Goal: Information Seeking & Learning: Learn about a topic

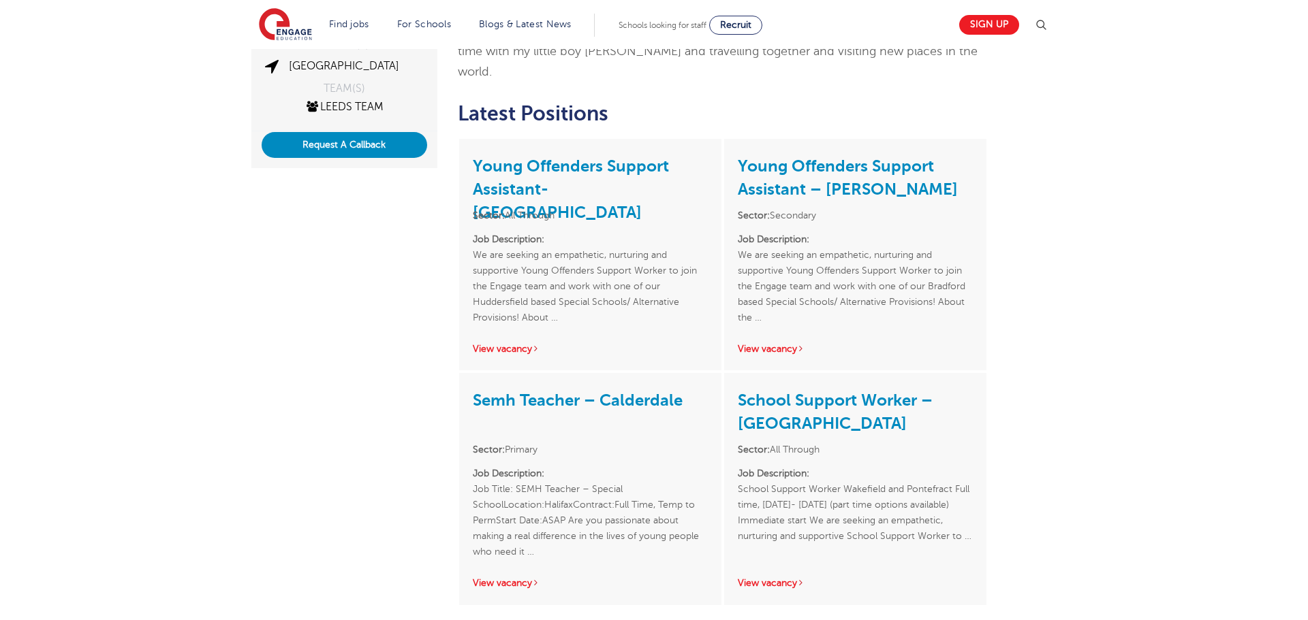
scroll to position [328, 0]
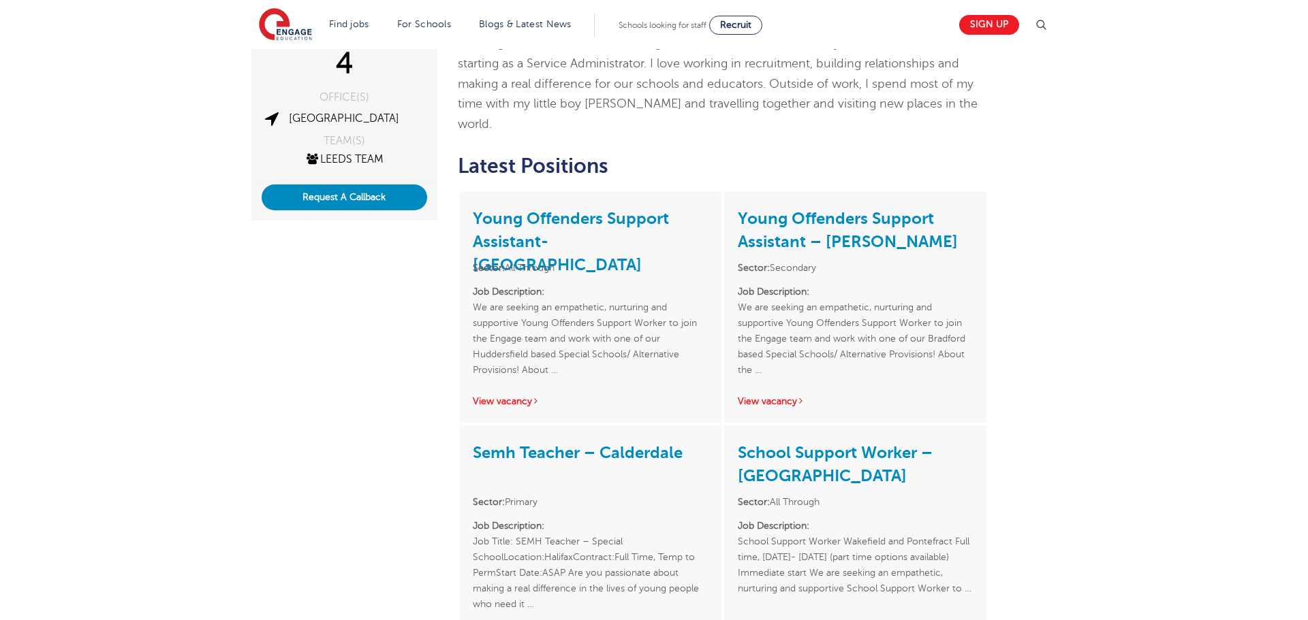
click at [607, 284] on p "Job Description: We are seeking an empathetic, nurturing and supportive Young O…" at bounding box center [590, 331] width 235 height 94
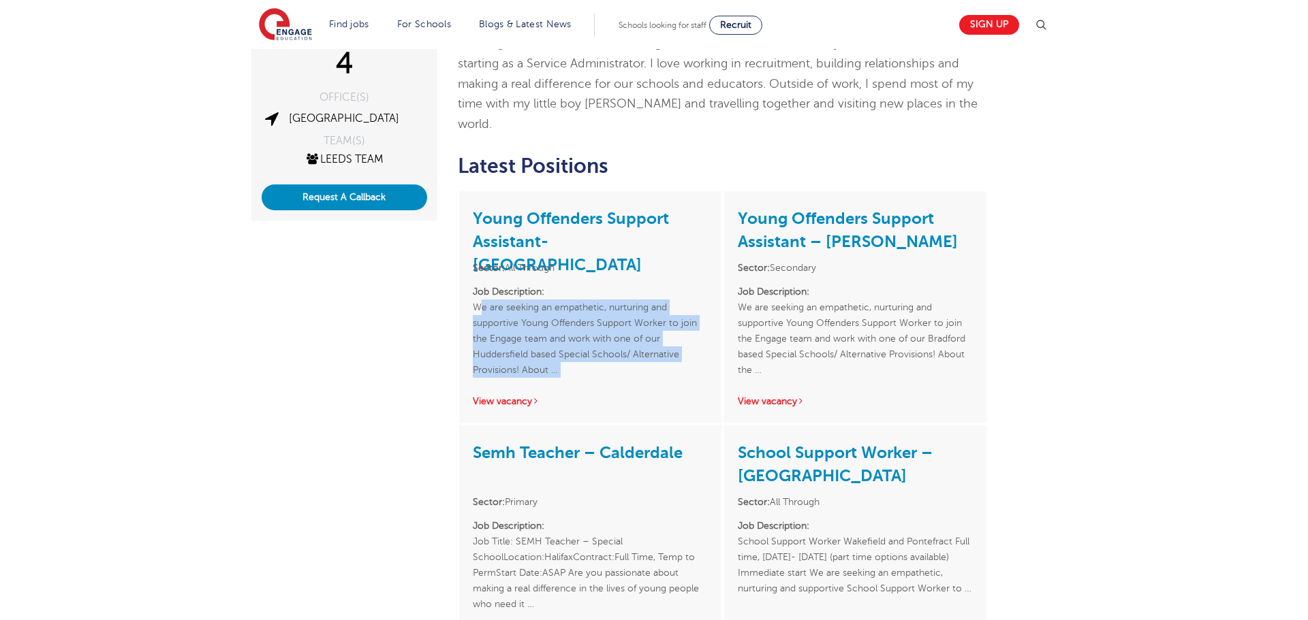
click at [607, 284] on p "Job Description: We are seeking an empathetic, nurturing and supportive Young O…" at bounding box center [590, 331] width 235 height 94
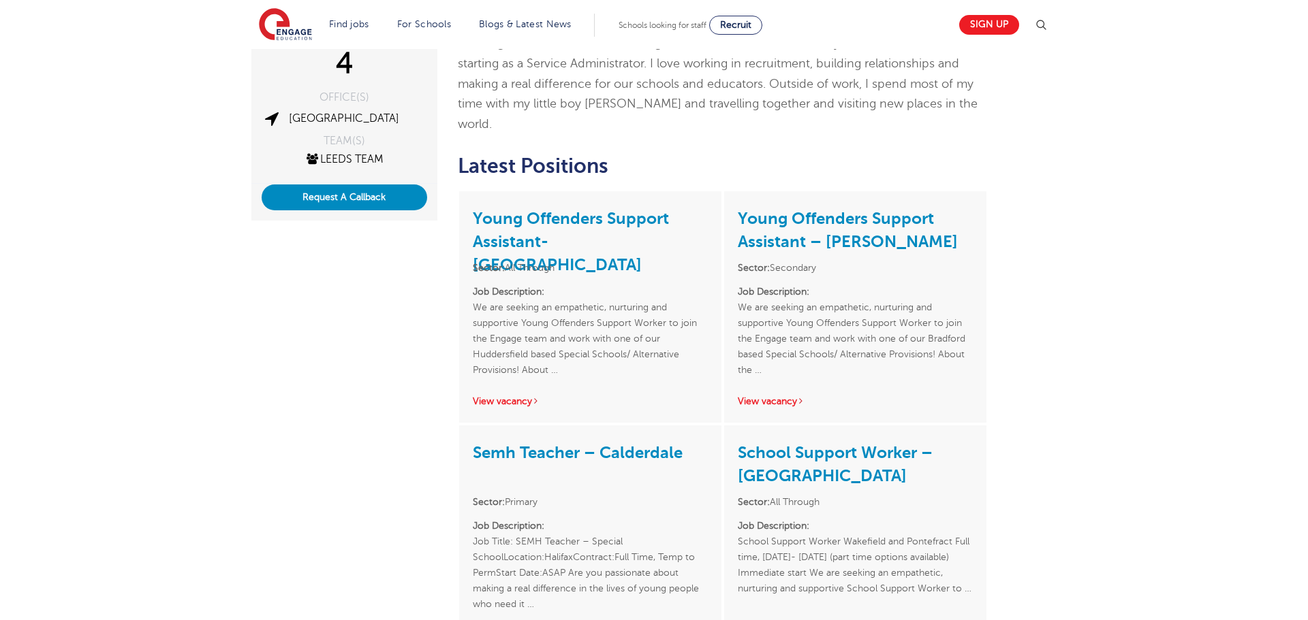
click at [960, 284] on p "Job Description: We are seeking an empathetic, nurturing and supportive Young O…" at bounding box center [855, 331] width 235 height 94
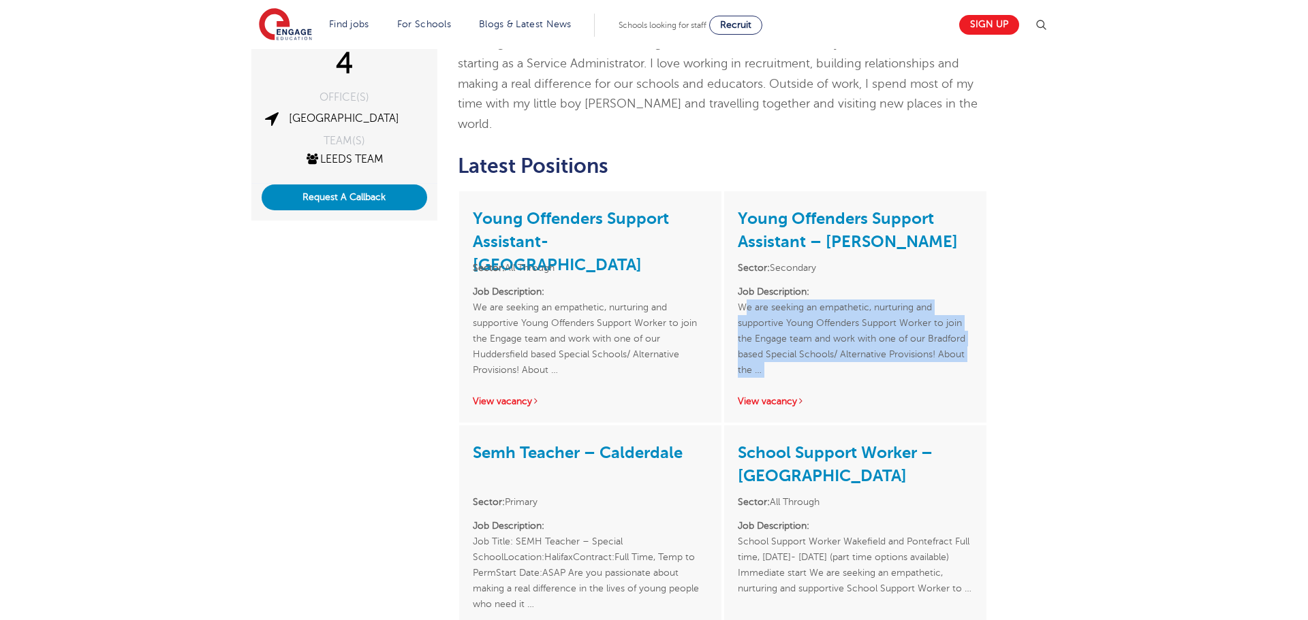
click at [960, 284] on p "Job Description: We are seeking an empathetic, nurturing and supportive Young O…" at bounding box center [855, 331] width 235 height 94
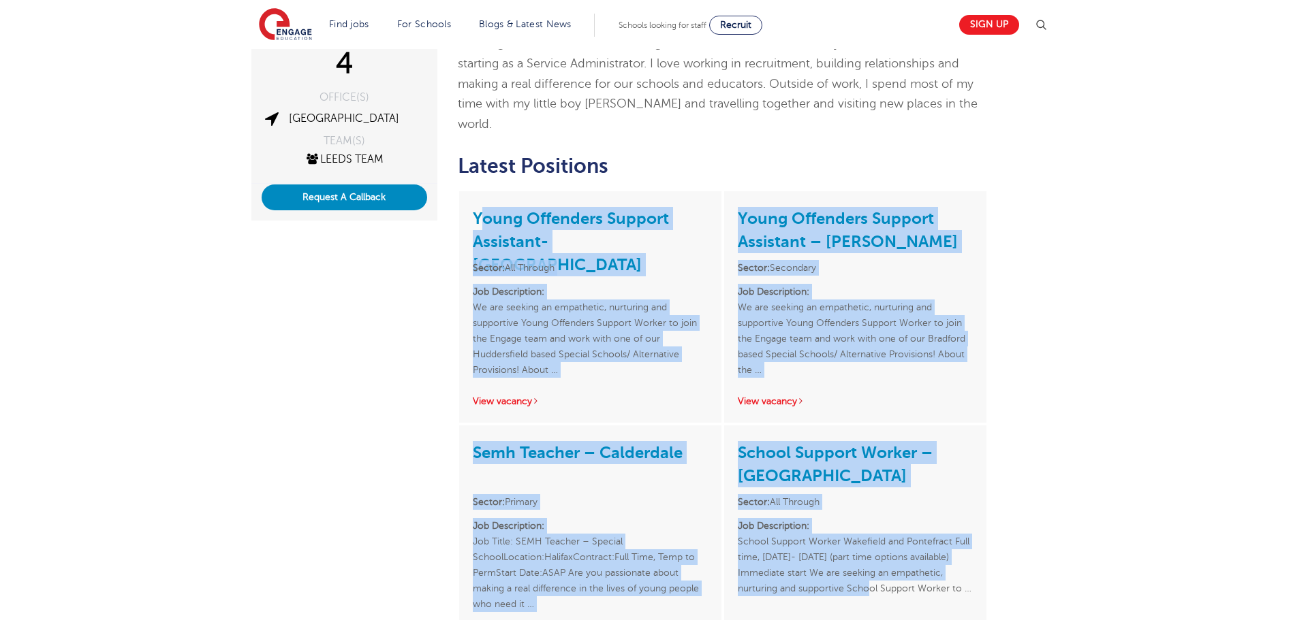
drag, startPoint x: 462, startPoint y: 161, endPoint x: 885, endPoint y: 555, distance: 577.2
click at [885, 555] on div "I’ve worked in recruitment for 5 years!! I started as an apprentice and have wo…" at bounding box center [722, 293] width 551 height 870
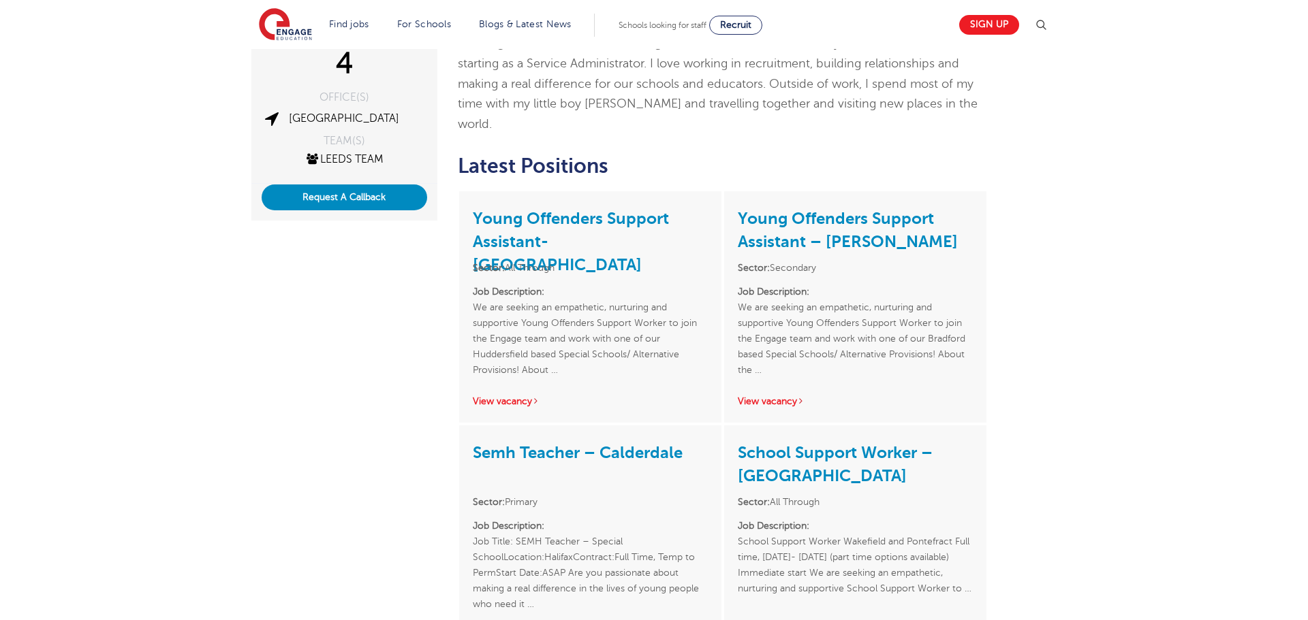
drag, startPoint x: 915, startPoint y: 568, endPoint x: 982, endPoint y: 584, distance: 69.2
click at [921, 571] on div "School Support Worker – [GEOGRAPHIC_DATA] Sector: All Through Job Description: …" at bounding box center [855, 542] width 262 height 232
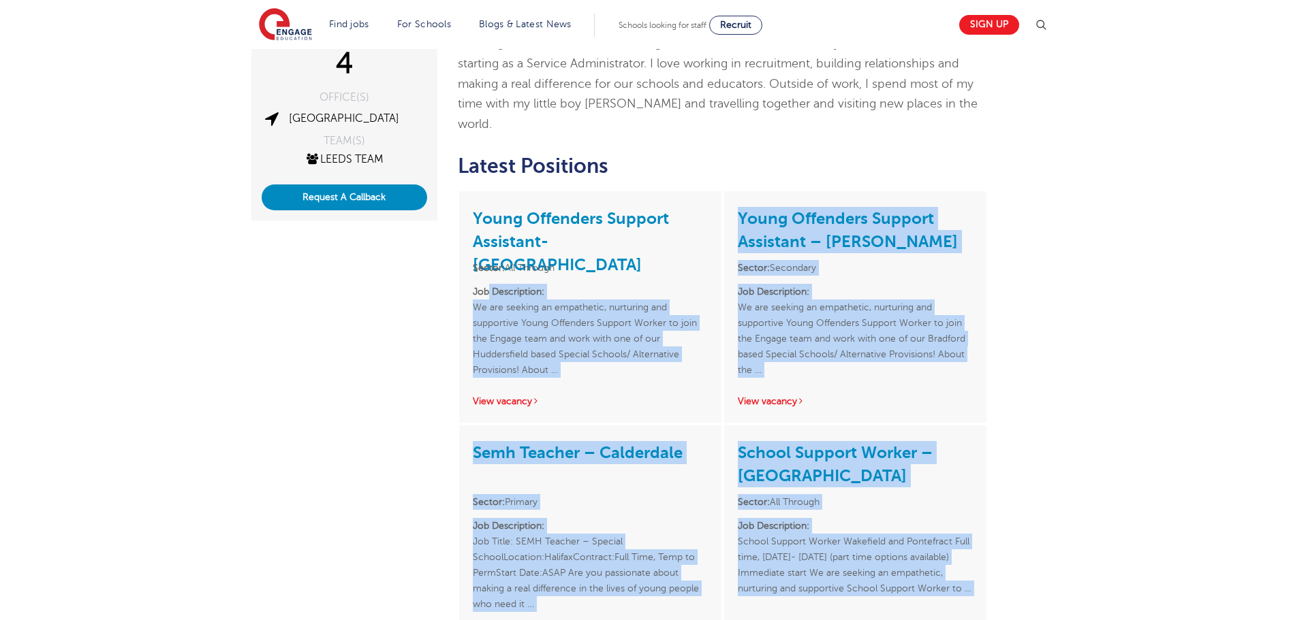
drag, startPoint x: 983, startPoint y: 584, endPoint x: 487, endPoint y: 232, distance: 608.2
click at [487, 232] on div "I’ve worked in recruitment for 5 years!! I started as an apprentice and have wo…" at bounding box center [722, 293] width 551 height 870
click at [855, 296] on p "Job Description: We are seeking an empathetic, nurturing and supportive Young O…" at bounding box center [855, 331] width 235 height 94
click at [855, 294] on p "Job Description: We are seeking an empathetic, nurturing and supportive Young O…" at bounding box center [855, 331] width 235 height 94
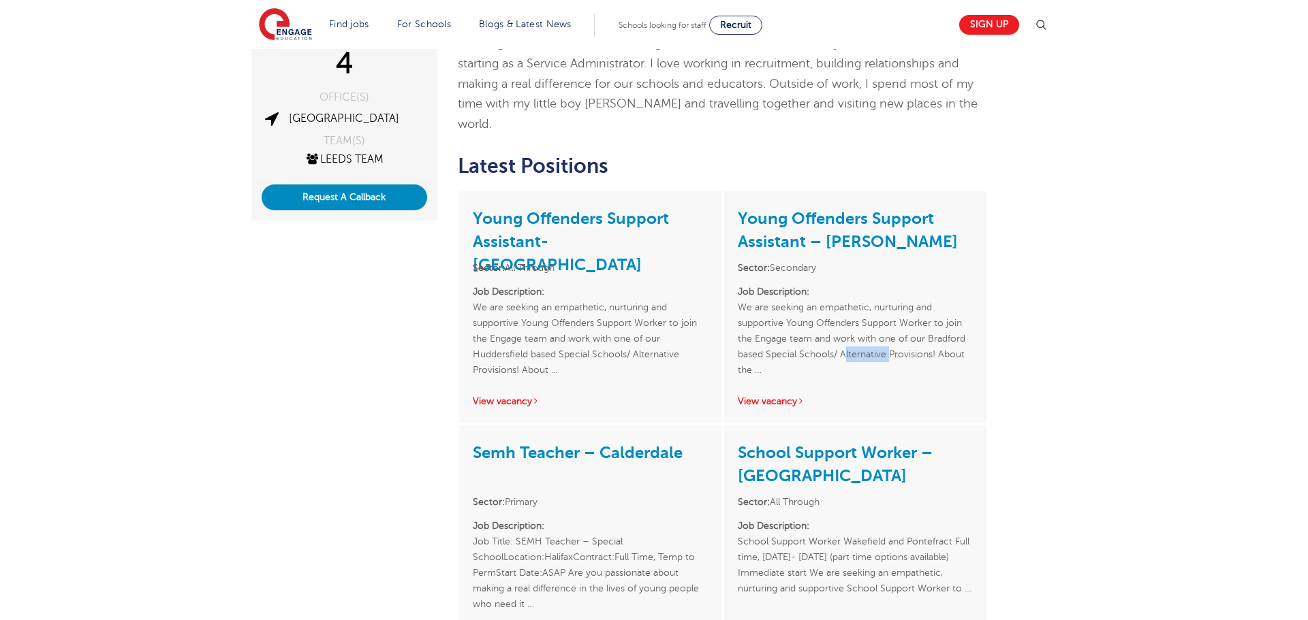
click at [855, 294] on p "Job Description: We are seeking an empathetic, nurturing and supportive Young O…" at bounding box center [855, 331] width 235 height 94
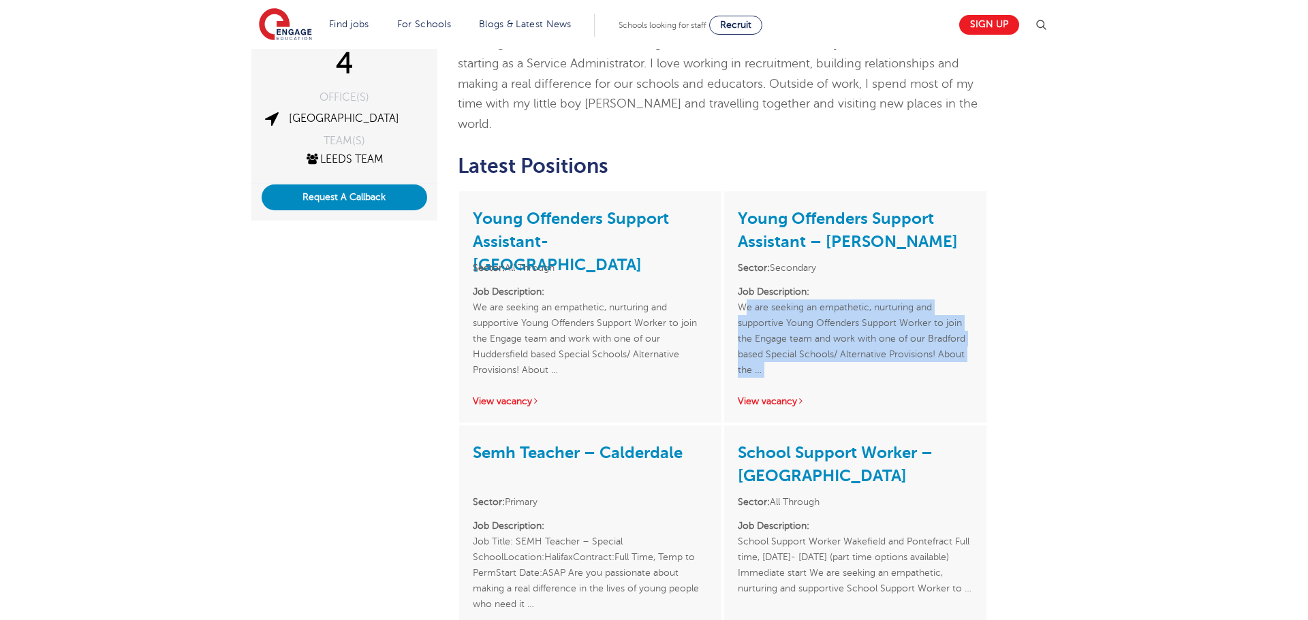
click at [855, 294] on p "Job Description: We are seeking an empathetic, nurturing and supportive Young O…" at bounding box center [855, 331] width 235 height 94
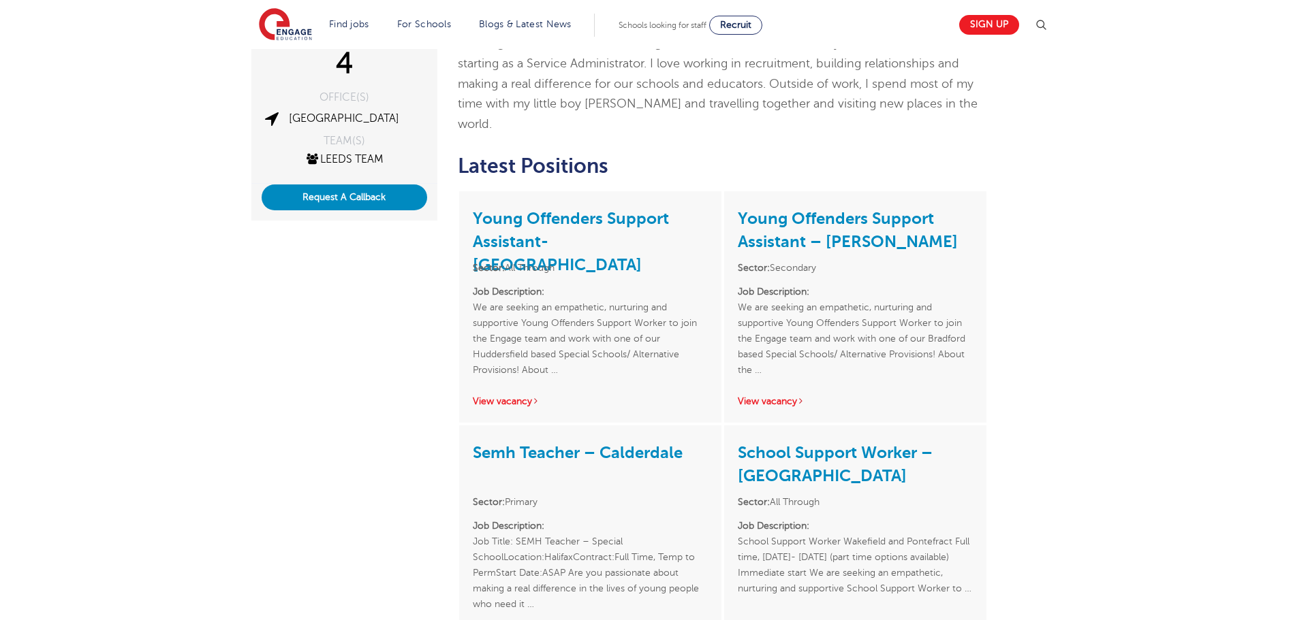
click at [580, 285] on p "Job Description: We are seeking an empathetic, nurturing and supportive Young O…" at bounding box center [590, 331] width 235 height 94
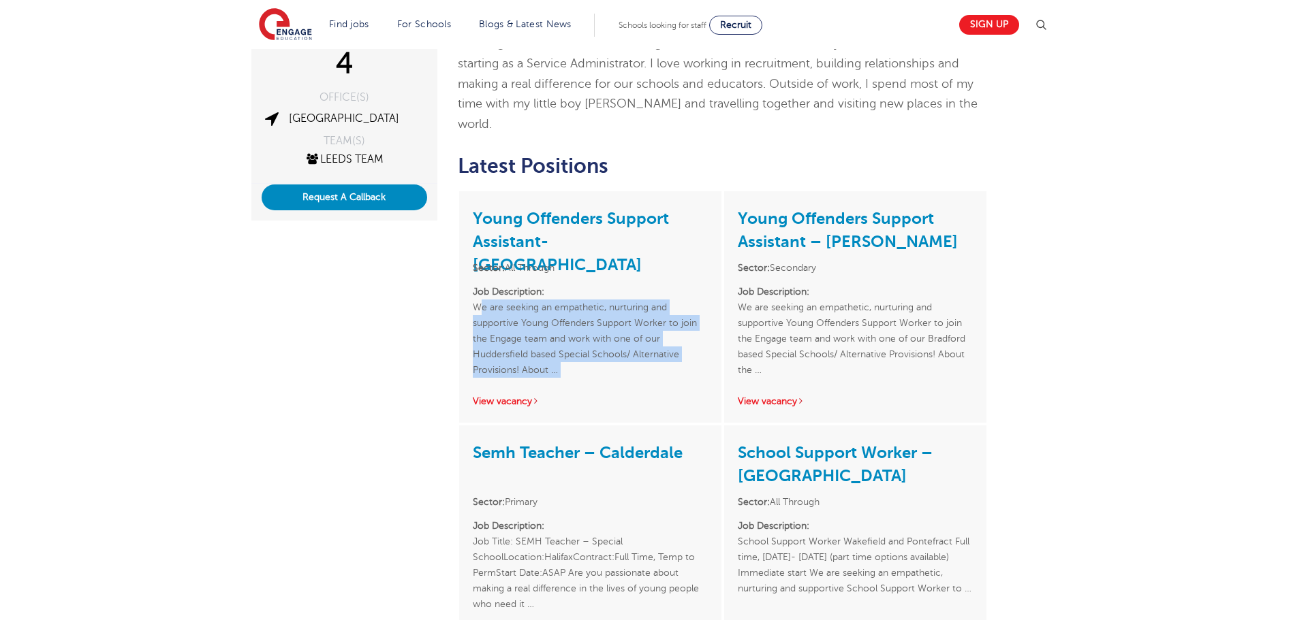
click at [580, 285] on p "Job Description: We are seeking an empathetic, nurturing and supportive Young O…" at bounding box center [590, 331] width 235 height 94
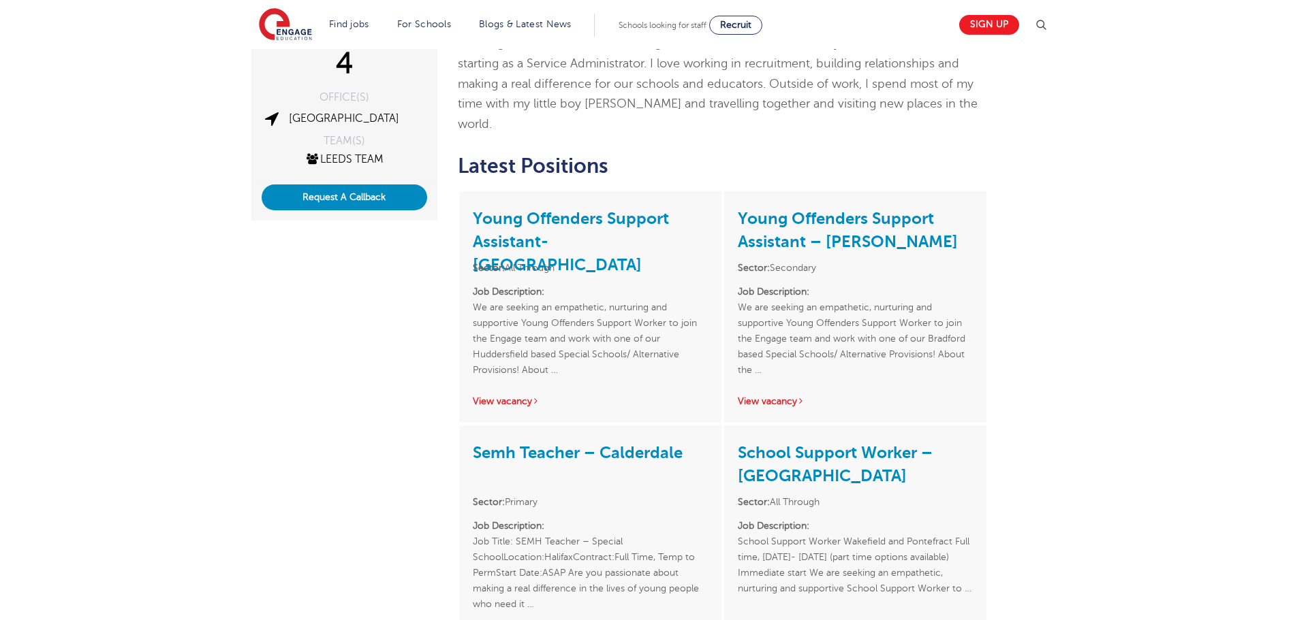
click at [850, 518] on p "Job Description: School Support Worker Wakefield and Pontefract Full time, [DAT…" at bounding box center [855, 565] width 235 height 94
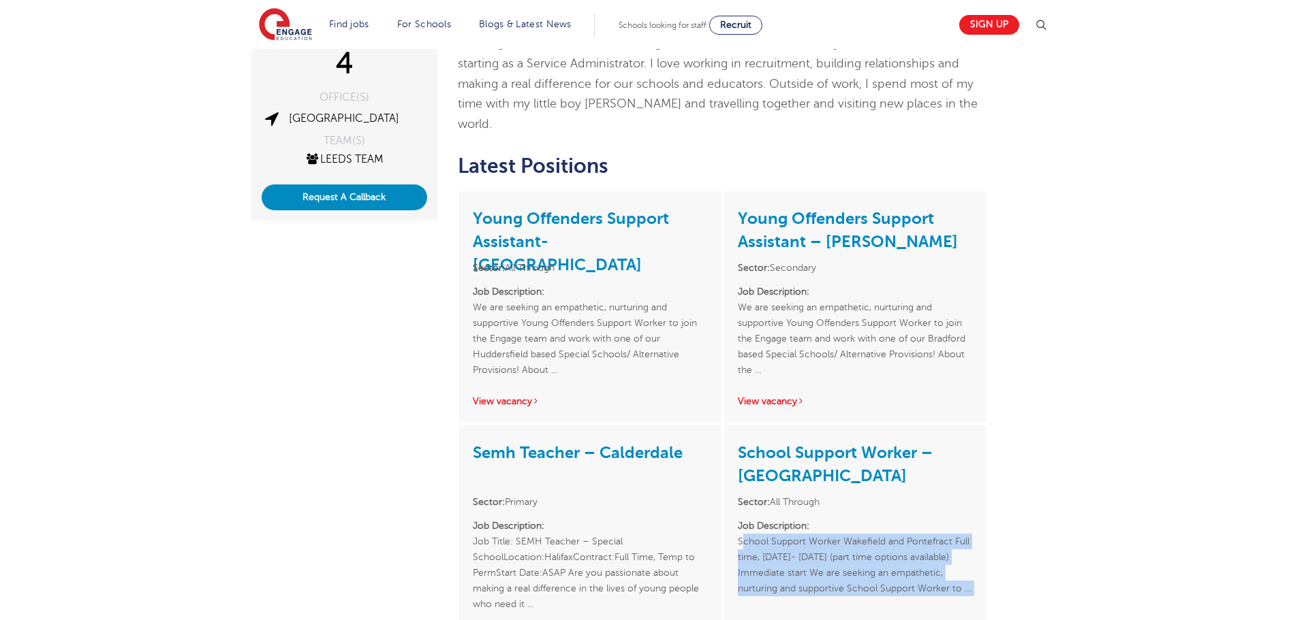
click at [850, 518] on p "Job Description: School Support Worker Wakefield and Pontefract Full time, [DAT…" at bounding box center [855, 565] width 235 height 94
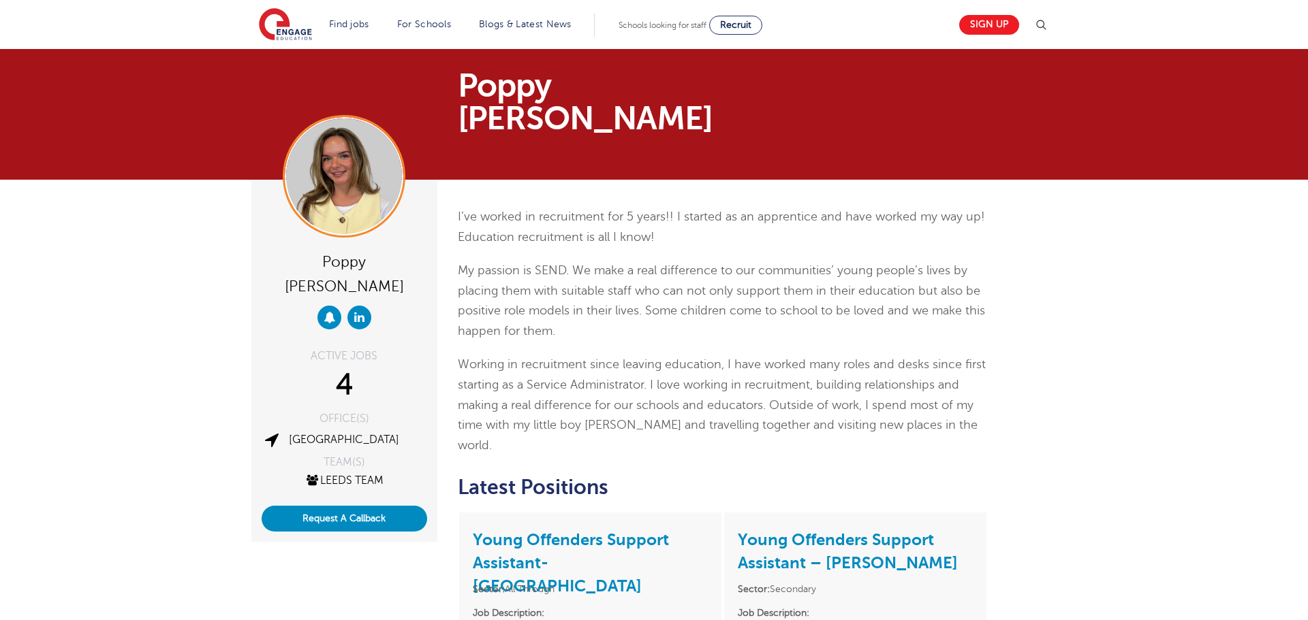
scroll to position [0, 0]
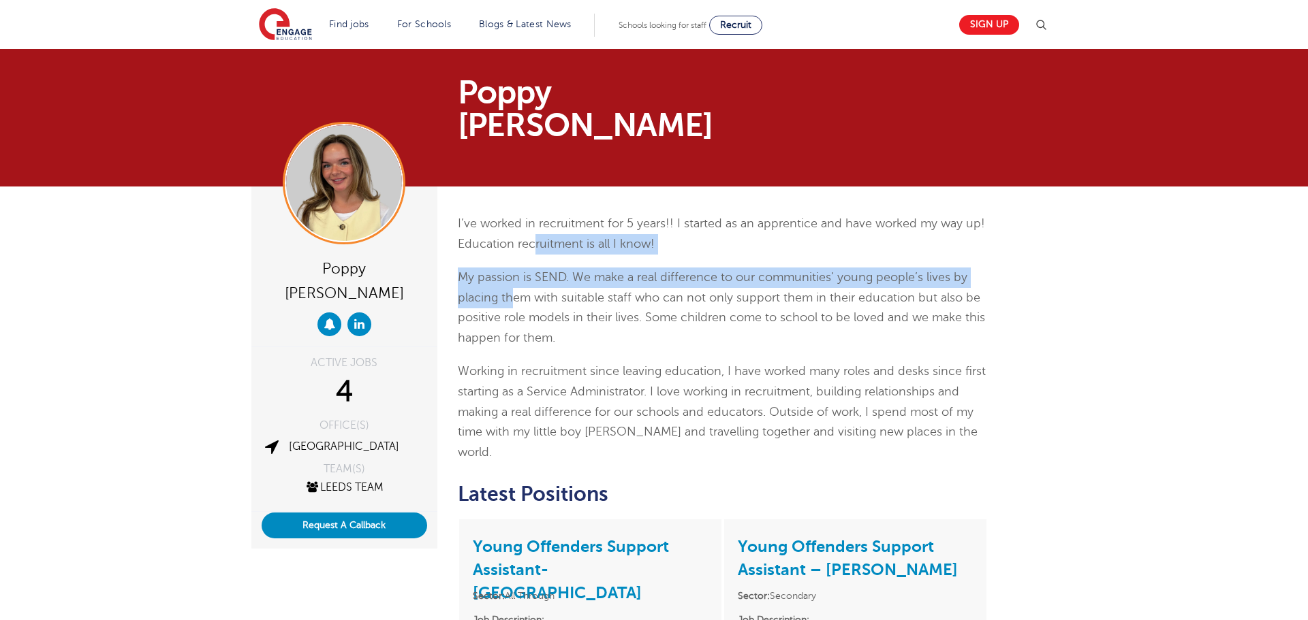
drag, startPoint x: 535, startPoint y: 204, endPoint x: 400, endPoint y: 204, distance: 134.8
click at [511, 272] on div "I’ve worked in recruitment for 5 years!! I started as an apprentice and have wo…" at bounding box center [723, 338] width 531 height 249
click at [342, 166] on img at bounding box center [344, 183] width 116 height 116
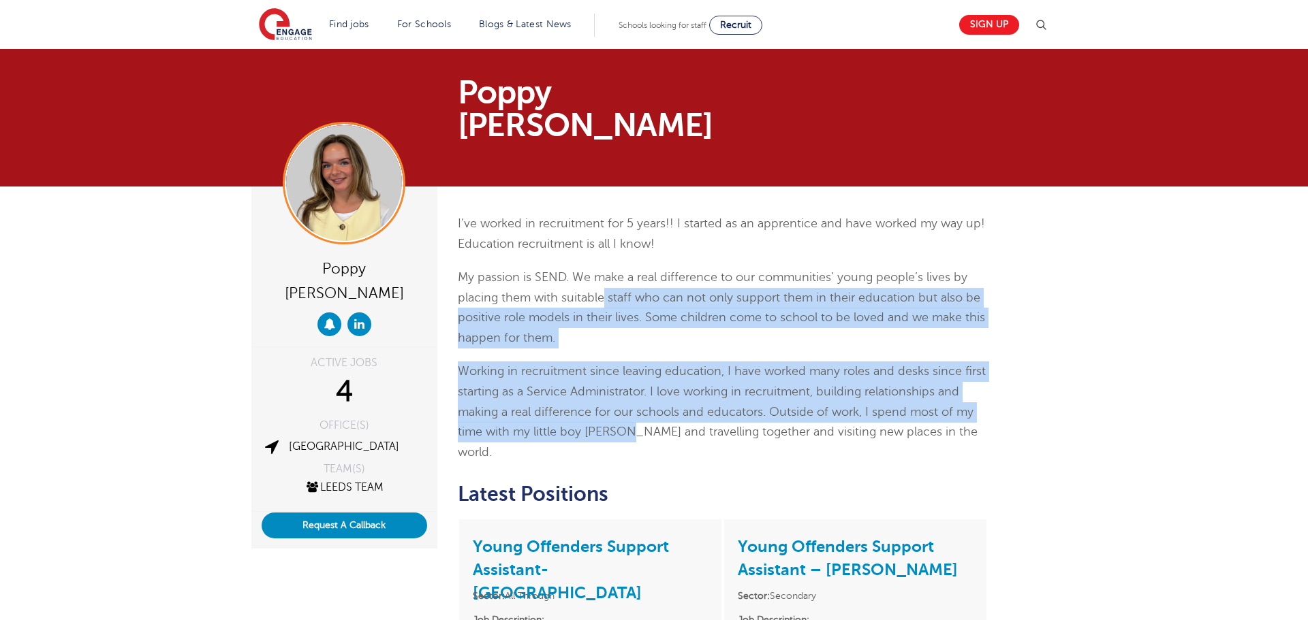
drag, startPoint x: 605, startPoint y: 264, endPoint x: 635, endPoint y: 405, distance: 144.1
click at [634, 402] on div "I’ve worked in recruitment for 5 years!! I started as an apprentice and have wo…" at bounding box center [723, 338] width 531 height 249
click at [635, 405] on span "Working in recruitment since leaving education, I have worked many roles and de…" at bounding box center [722, 411] width 528 height 94
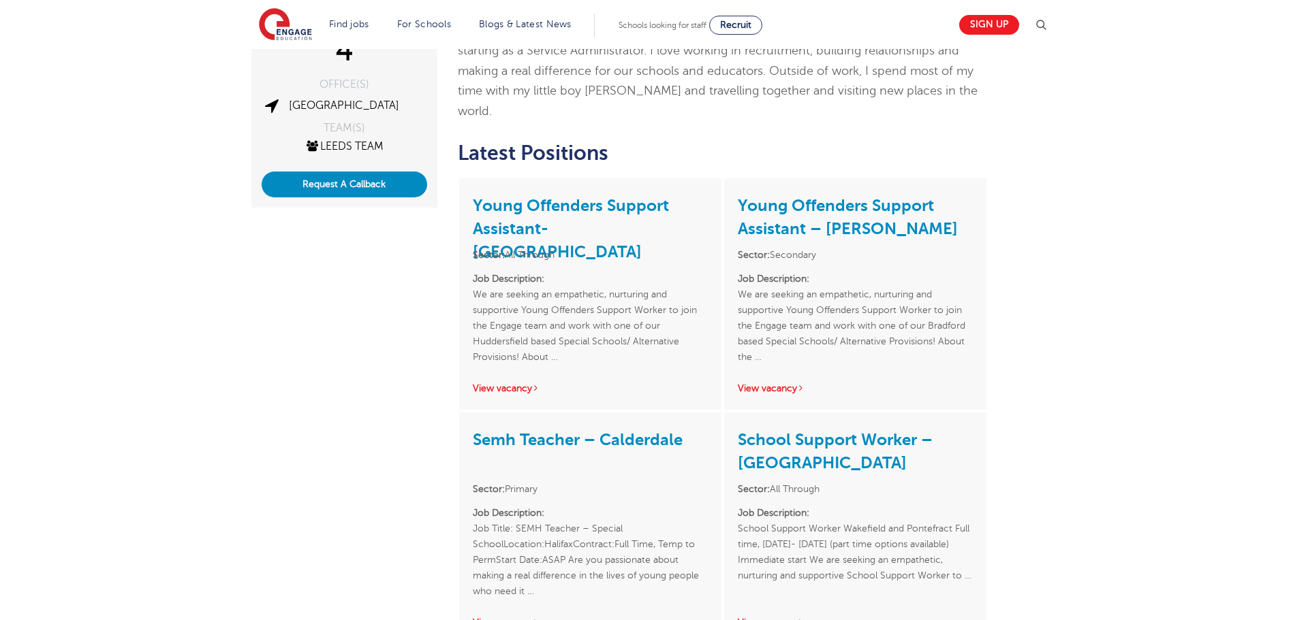
scroll to position [366, 0]
